Goal: Download file/media

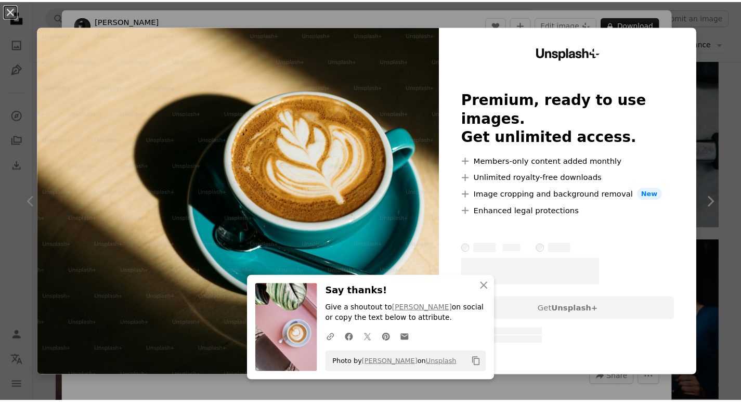
scroll to position [884, 0]
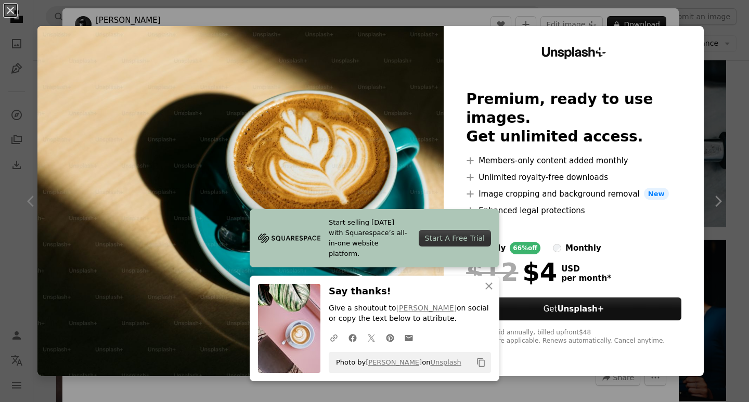
click at [719, 205] on div "An X shape Start selling [DATE] with Squarespace’s all-in-one website platform.…" at bounding box center [374, 201] width 749 height 402
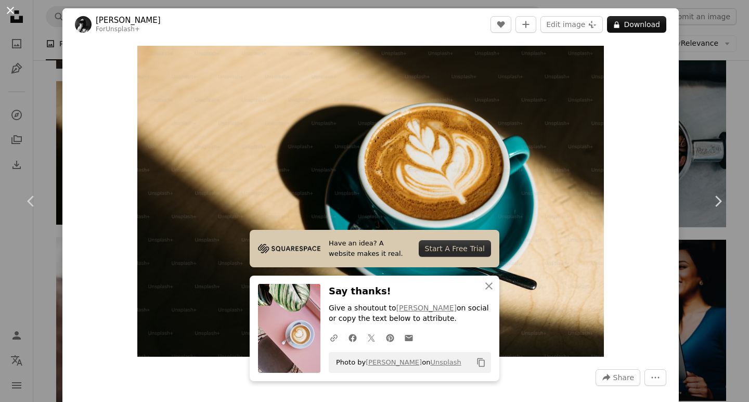
click at [12, 12] on button "An X shape" at bounding box center [10, 10] width 12 height 12
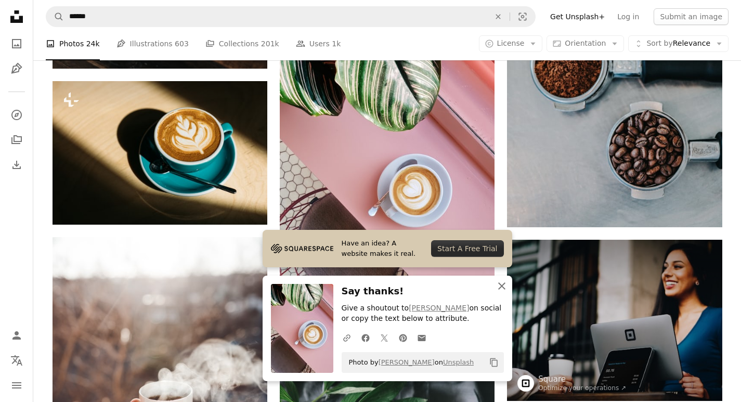
click at [501, 286] on icon "button" at bounding box center [501, 285] width 7 height 7
